Goal: Communication & Community: Answer question/provide support

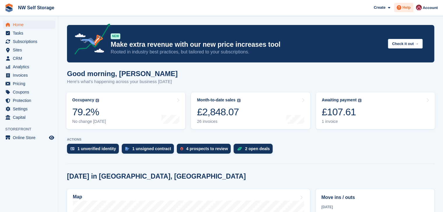
click at [404, 6] on span "Help" at bounding box center [406, 8] width 8 height 6
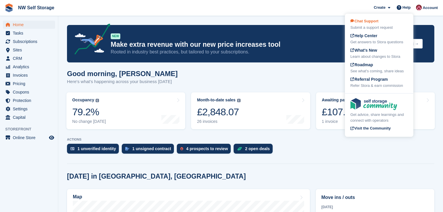
click at [371, 20] on span "Chat Support" at bounding box center [364, 21] width 28 height 4
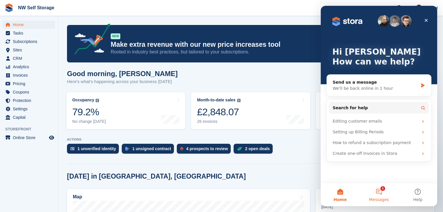
click at [383, 195] on button "1 Messages" at bounding box center [378, 194] width 39 height 23
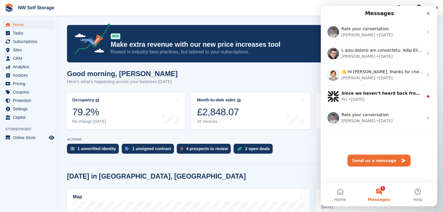
click at [370, 161] on button "Send us a message" at bounding box center [378, 161] width 63 height 12
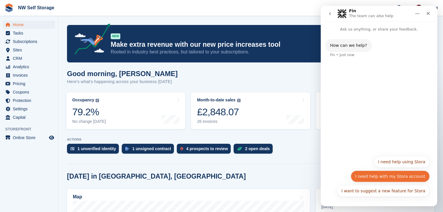
click at [389, 179] on button "I need help with my Stora account" at bounding box center [389, 177] width 79 height 12
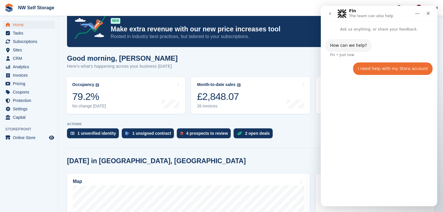
scroll to position [29, 0]
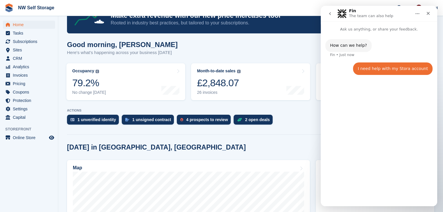
click at [359, 196] on div "How can we help? Fin • Just now I need help with my Stora account • Just now" at bounding box center [378, 116] width 116 height 169
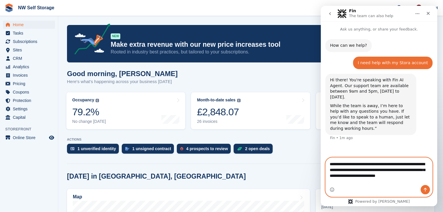
click at [340, 182] on textarea "**********" at bounding box center [378, 171] width 106 height 27
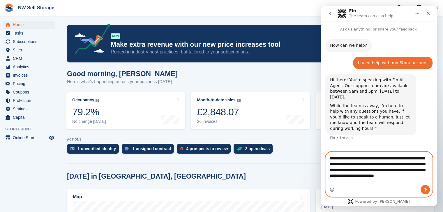
type textarea "**********"
click at [425, 191] on icon "Send a message…" at bounding box center [424, 190] width 3 height 4
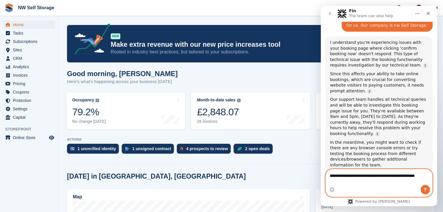
scroll to position [149, 0]
type textarea "**********"
click at [425, 191] on icon "Send a message…" at bounding box center [424, 190] width 3 height 4
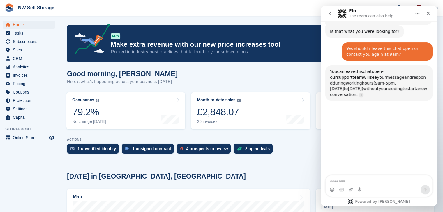
scroll to position [296, 0]
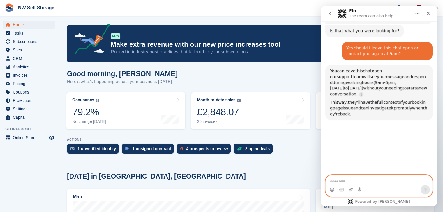
click at [360, 184] on textarea "Message…" at bounding box center [378, 180] width 106 height 10
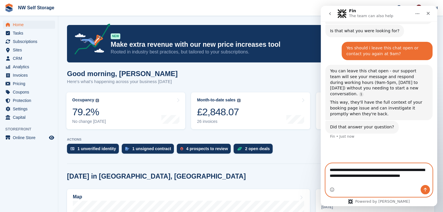
scroll to position [290, 0]
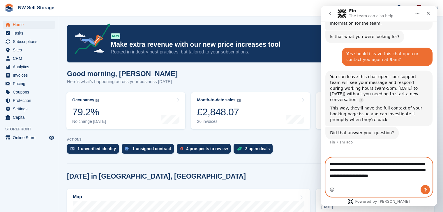
type textarea "**********"
click at [424, 190] on icon "Send a message…" at bounding box center [424, 190] width 5 height 5
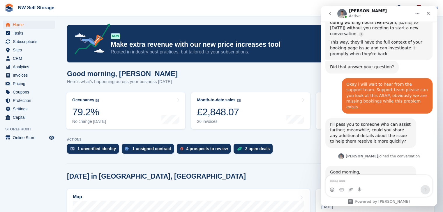
scroll to position [396, 0]
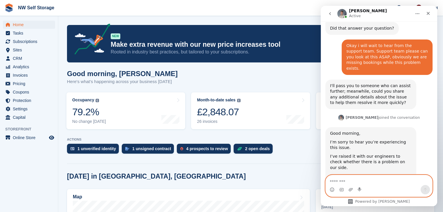
click at [354, 179] on textarea "Message…" at bounding box center [378, 180] width 106 height 10
type textarea "**********"
click at [424, 190] on icon "Send a message…" at bounding box center [424, 190] width 5 height 5
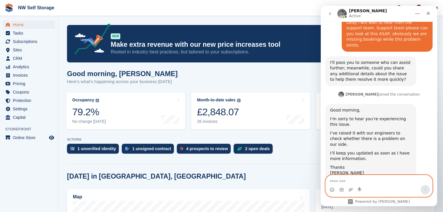
scroll to position [493, 0]
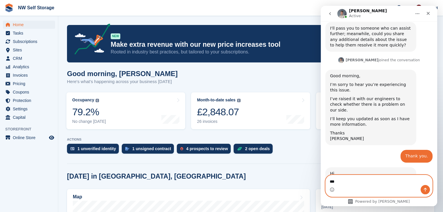
type textarea "***"
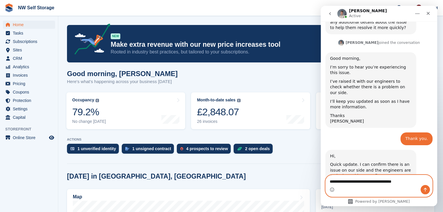
type textarea "**********"
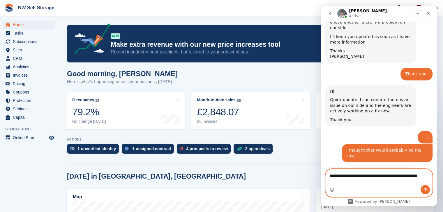
scroll to position [582, 0]
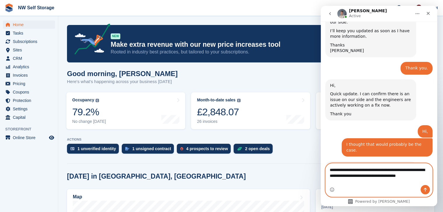
type textarea "**********"
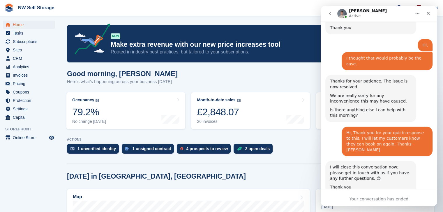
scroll to position [675, 0]
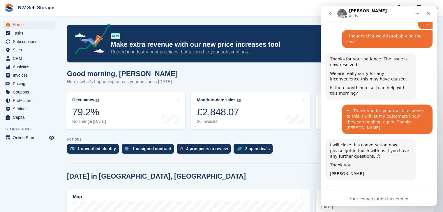
scroll to position [691, 0]
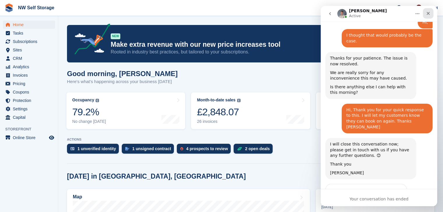
click at [427, 15] on icon "Close" at bounding box center [427, 13] width 5 height 5
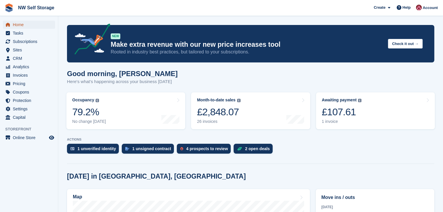
click at [16, 24] on span "Home" at bounding box center [30, 25] width 35 height 8
click at [256, 121] on link "Month-to-date sales The sum of all finalised invoices generated this month to d…" at bounding box center [250, 111] width 119 height 37
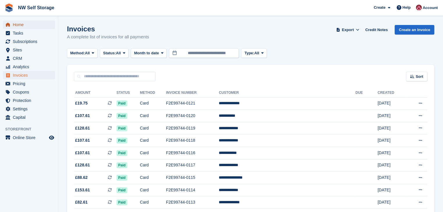
click at [24, 25] on span "Home" at bounding box center [30, 25] width 35 height 8
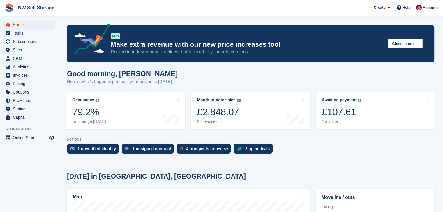
click at [17, 24] on span "Home" at bounding box center [30, 25] width 35 height 8
click at [20, 25] on span "Home" at bounding box center [30, 25] width 35 height 8
click at [14, 25] on span "Home" at bounding box center [30, 25] width 35 height 8
click at [22, 28] on span "Home" at bounding box center [30, 25] width 35 height 8
click at [20, 26] on span "Home" at bounding box center [30, 25] width 35 height 8
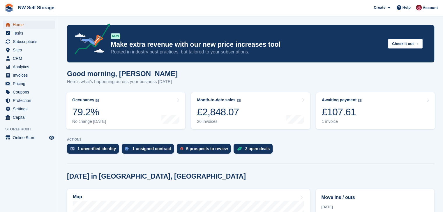
click at [20, 26] on span "Home" at bounding box center [30, 25] width 35 height 8
click at [20, 27] on span "Home" at bounding box center [30, 25] width 35 height 8
click at [19, 26] on span "Home" at bounding box center [30, 25] width 35 height 8
click at [22, 24] on span "Home" at bounding box center [30, 25] width 35 height 8
click at [15, 24] on span "Home" at bounding box center [30, 25] width 35 height 8
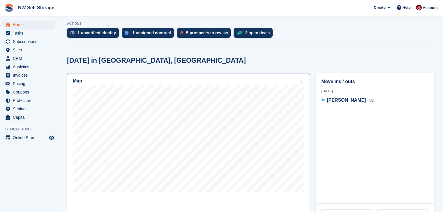
scroll to position [116, 0]
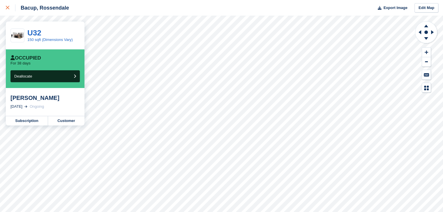
click at [7, 10] on div at bounding box center [11, 7] width 10 height 7
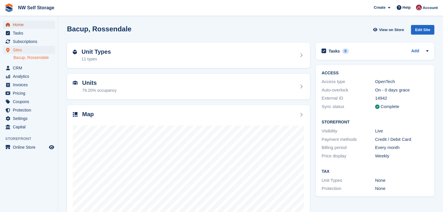
click at [16, 25] on span "Home" at bounding box center [30, 25] width 35 height 8
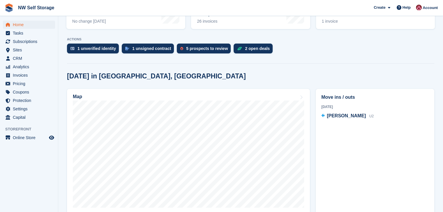
scroll to position [116, 0]
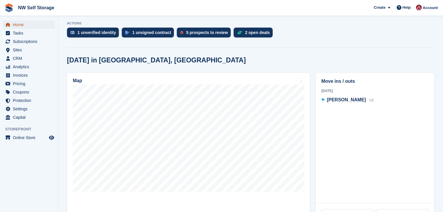
click at [19, 24] on span "Home" at bounding box center [30, 25] width 35 height 8
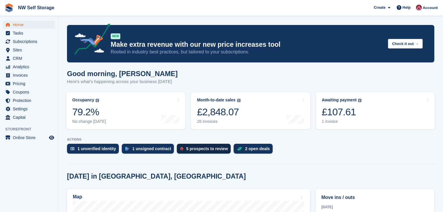
click at [212, 151] on div "5 prospects to review" at bounding box center [207, 149] width 42 height 5
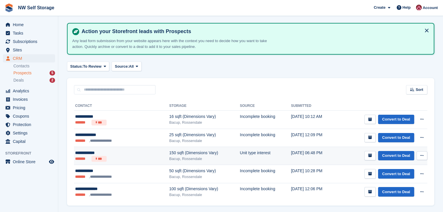
scroll to position [29, 0]
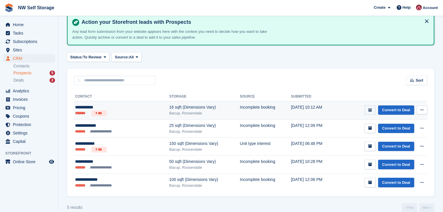
click at [370, 109] on icon "submit" at bounding box center [370, 111] width 4 height 4
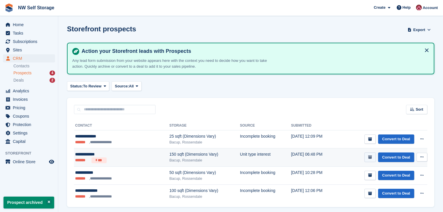
click at [370, 158] on icon "submit" at bounding box center [370, 158] width 4 height 4
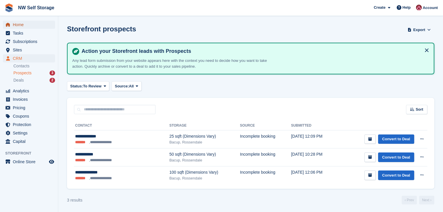
click at [17, 26] on span "Home" at bounding box center [30, 25] width 35 height 8
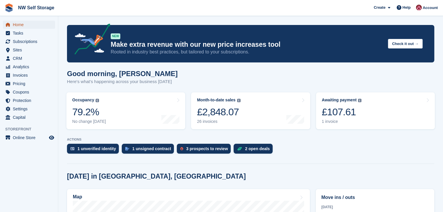
click at [17, 26] on span "Home" at bounding box center [30, 25] width 35 height 8
